Goal: Transaction & Acquisition: Purchase product/service

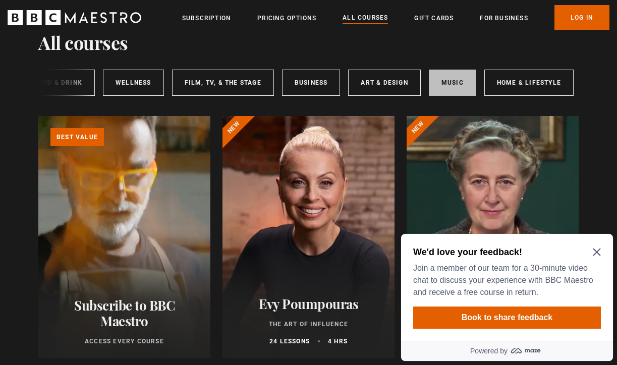
scroll to position [0, 184]
click at [448, 80] on link "Music" at bounding box center [452, 83] width 47 height 26
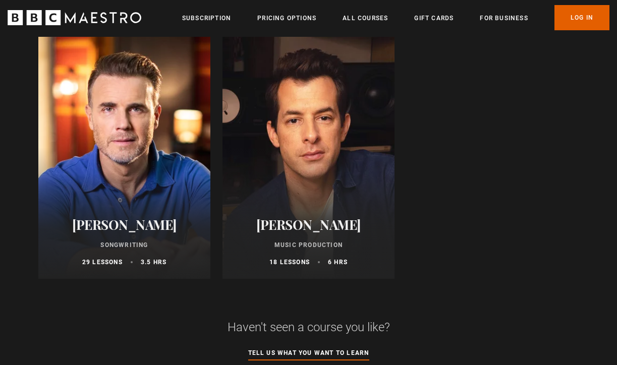
scroll to position [376, 0]
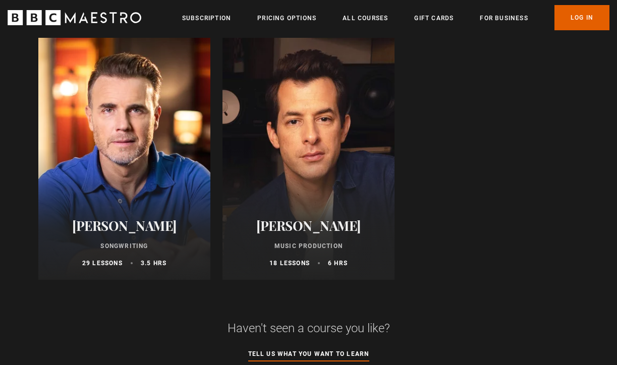
click at [124, 128] on div at bounding box center [124, 159] width 172 height 242
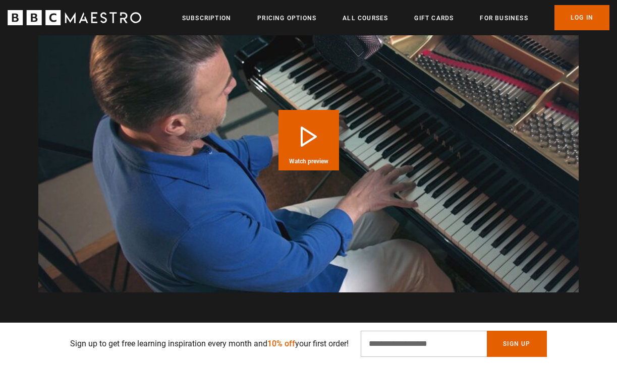
scroll to position [1018, 0]
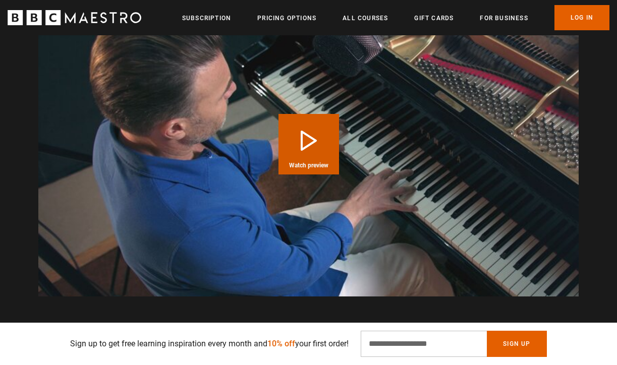
click at [303, 138] on button "Play Course overview for Songwriting with [PERSON_NAME] Watch preview" at bounding box center [308, 144] width 61 height 61
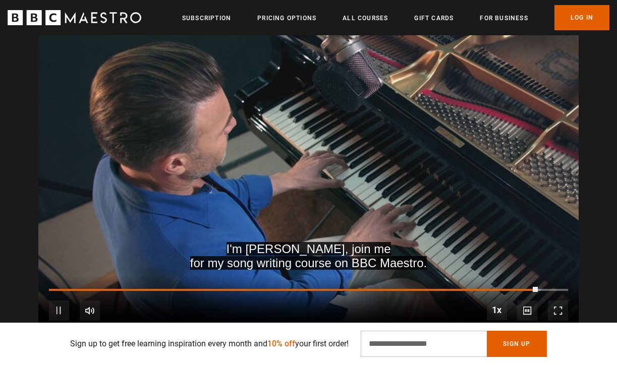
scroll to position [0, 1334]
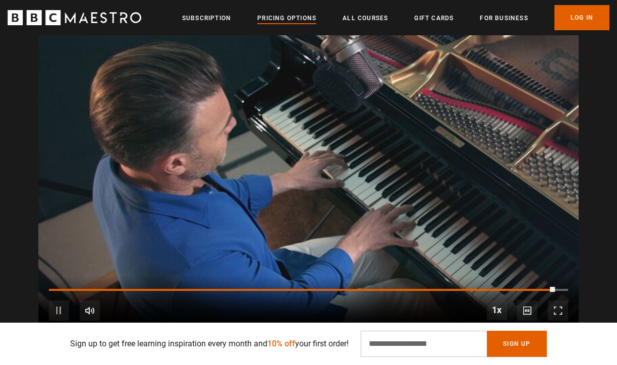
click at [295, 21] on link "Pricing Options" at bounding box center [286, 18] width 59 height 10
